Goal: Information Seeking & Learning: Find specific fact

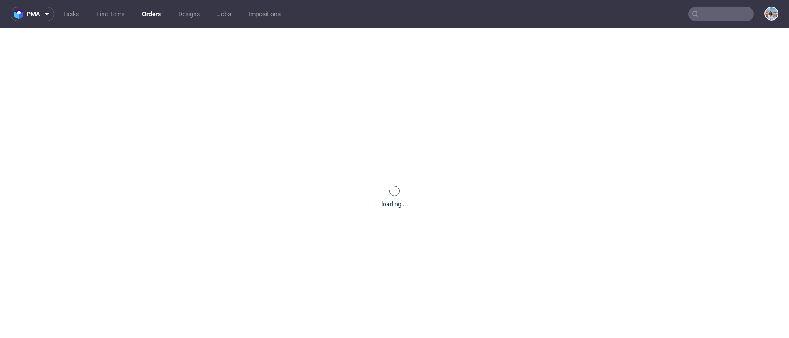
click at [714, 15] on input "text" at bounding box center [722, 14] width 66 height 14
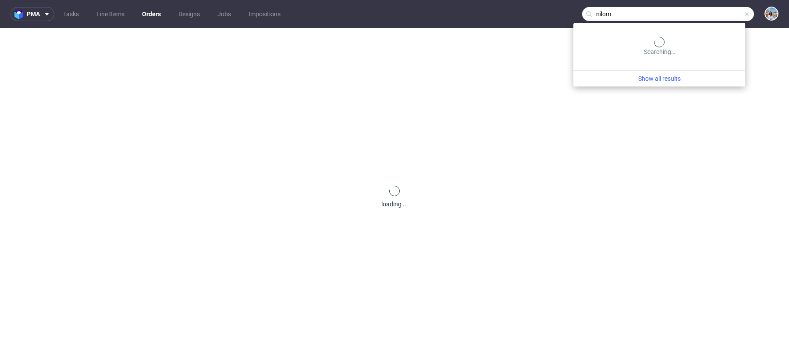
type input "nilorn"
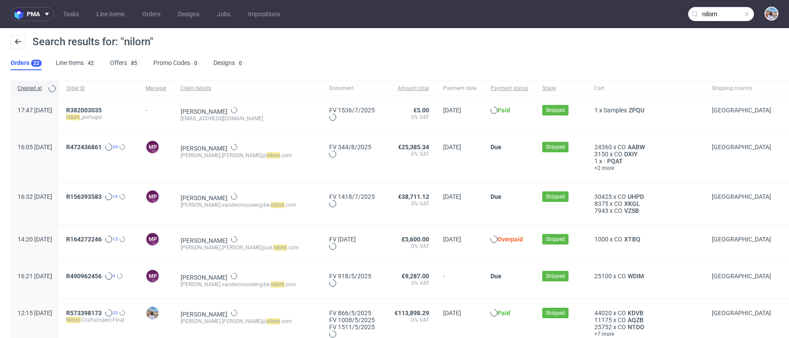
click at [107, 59] on ul "Orders 22 Line Items 42 Offers 85 Promo Codes 0 Designs 0" at bounding box center [131, 63] width 241 height 14
click at [119, 65] on link "Offers 85" at bounding box center [124, 63] width 29 height 14
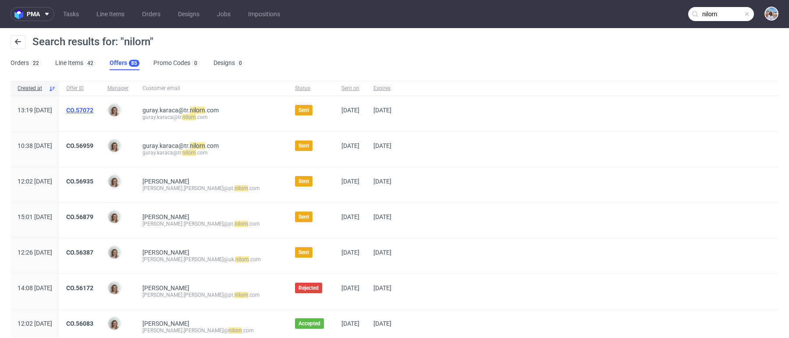
click at [93, 110] on link "CO.57072" at bounding box center [79, 110] width 27 height 7
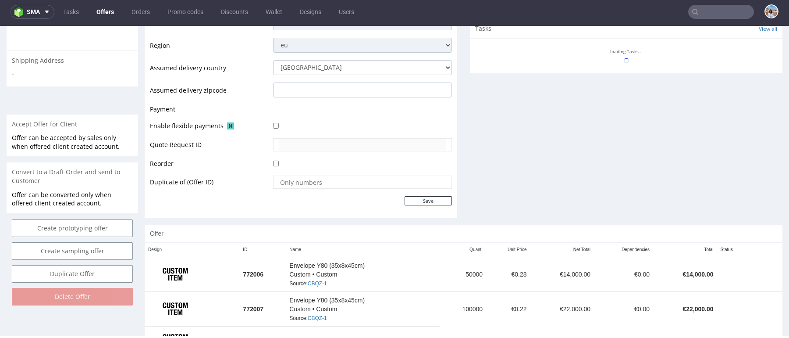
scroll to position [355, 0]
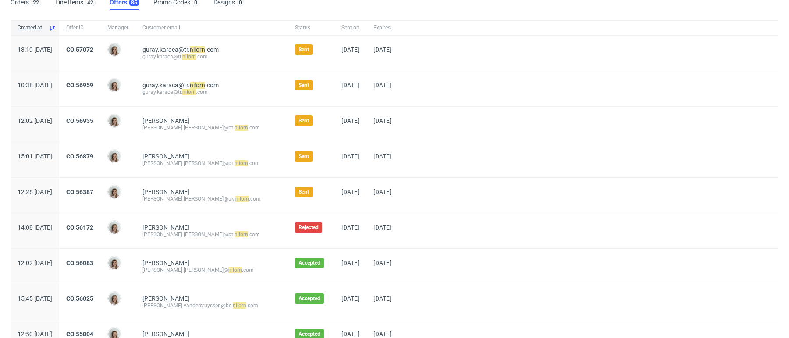
scroll to position [96, 0]
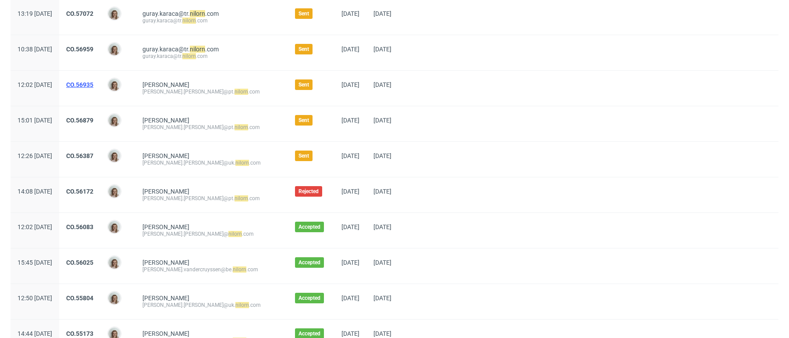
click at [93, 81] on link "CO.56935" at bounding box center [79, 84] width 27 height 7
